Goal: Find specific page/section: Find specific page/section

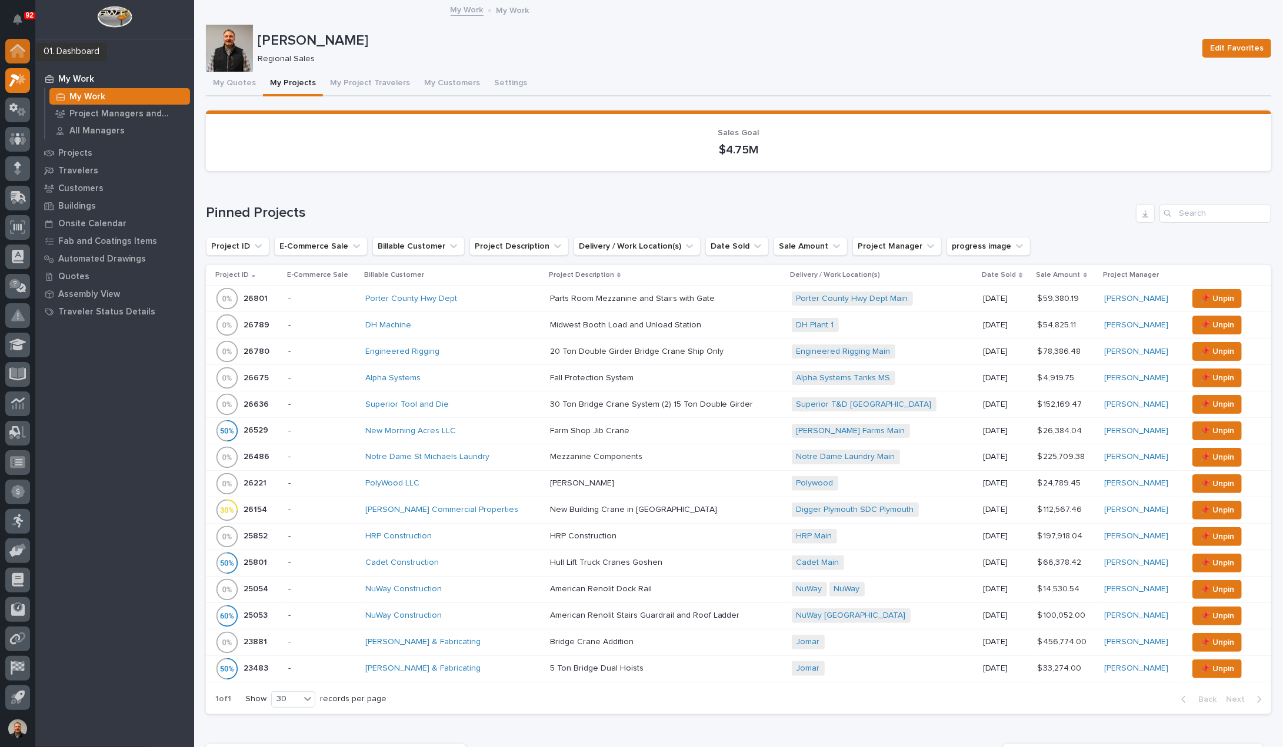
click at [20, 49] on icon at bounding box center [18, 52] width 12 height 12
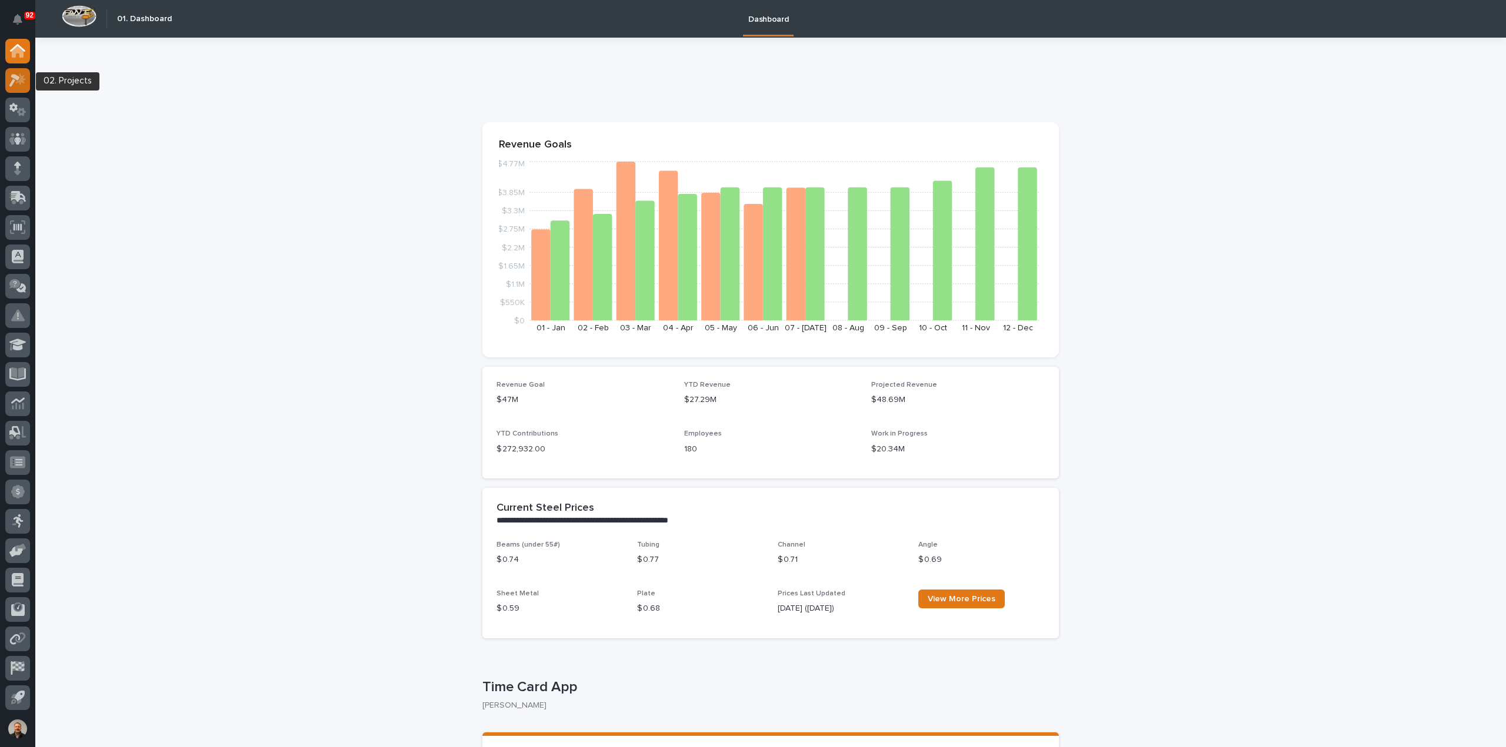
click at [16, 83] on icon at bounding box center [17, 81] width 17 height 14
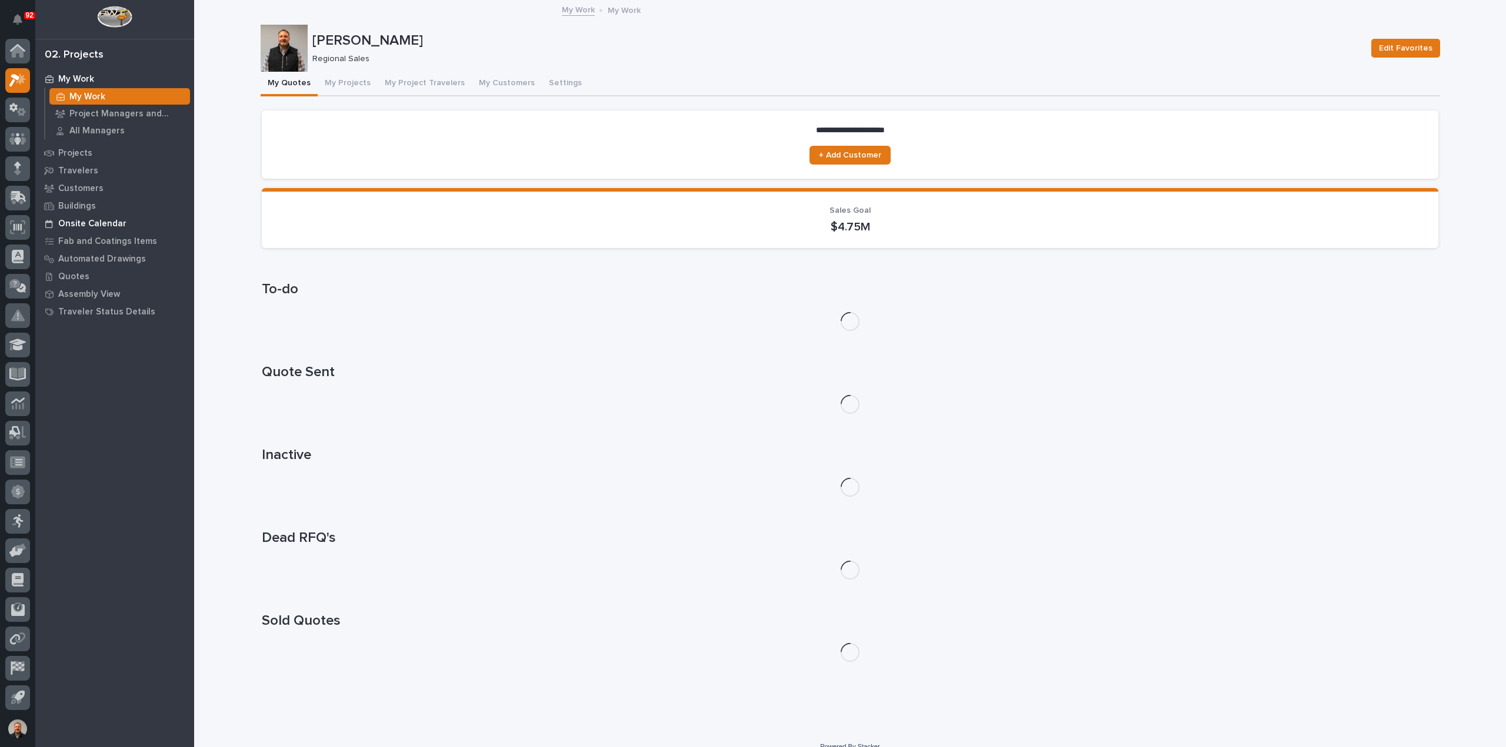
click at [96, 224] on p "Onsite Calendar" at bounding box center [92, 224] width 68 height 11
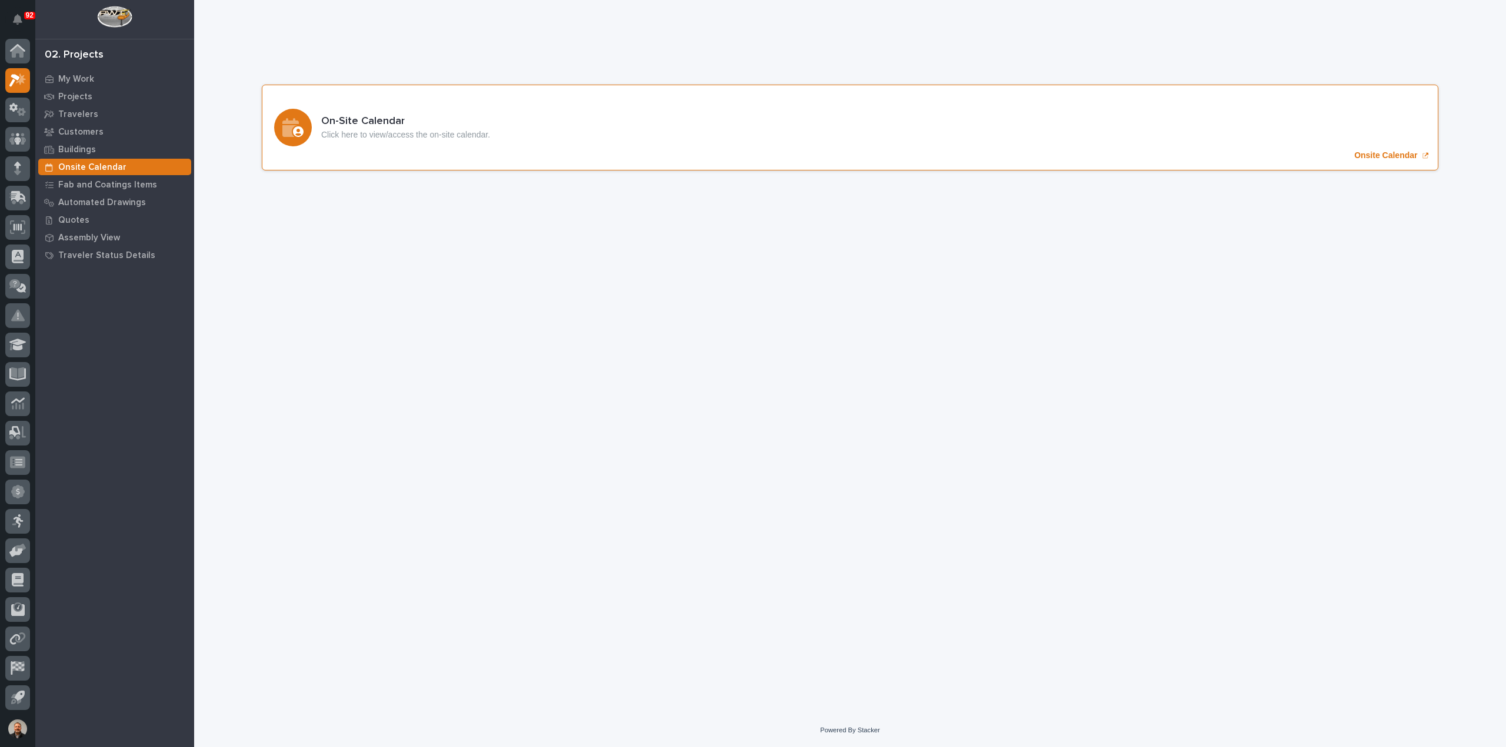
click at [1282, 157] on p "Onsite Calendar" at bounding box center [1385, 156] width 63 height 10
